Goal: Task Accomplishment & Management: Manage account settings

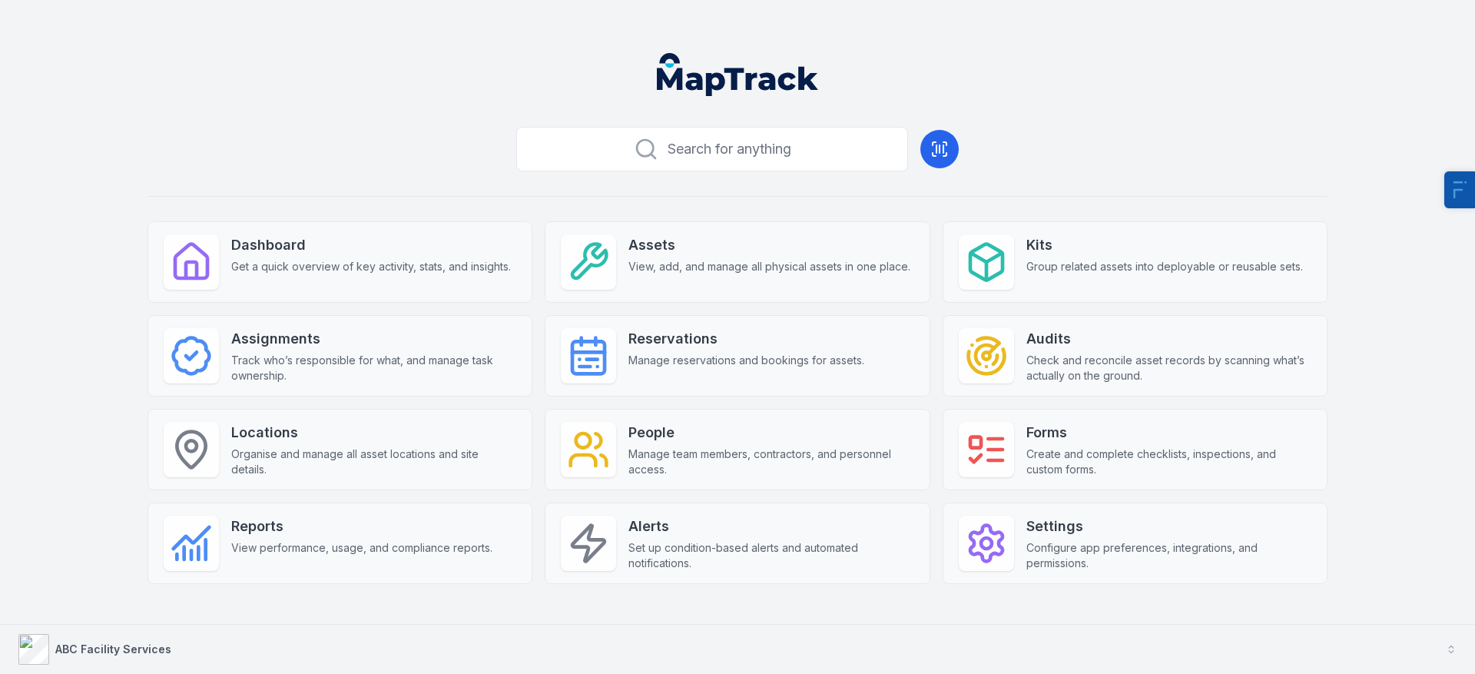
click at [107, 648] on strong "ABC Facility Services" at bounding box center [113, 648] width 116 height 13
